Goal: Register for event/course

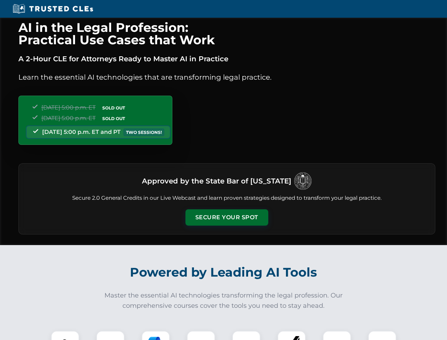
click at [227, 217] on button "Secure Your Spot" at bounding box center [226, 217] width 83 height 16
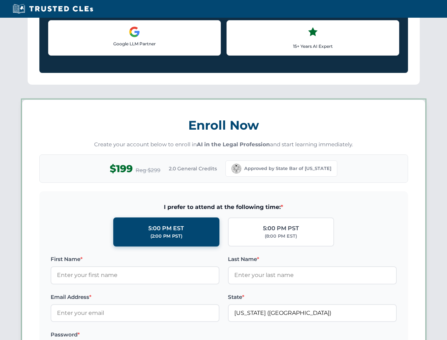
click at [156, 335] on label "Password *" at bounding box center [135, 334] width 169 height 8
click at [201, 335] on label "Password *" at bounding box center [135, 334] width 169 height 8
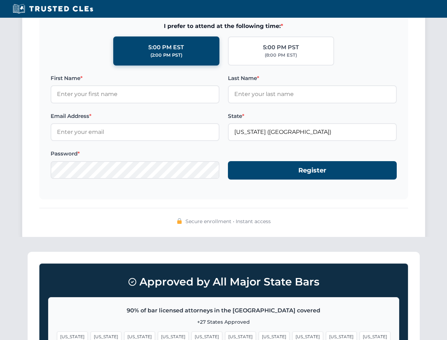
click at [326, 335] on span "[US_STATE]" at bounding box center [341, 336] width 31 height 10
